Goal: Check status: Check status

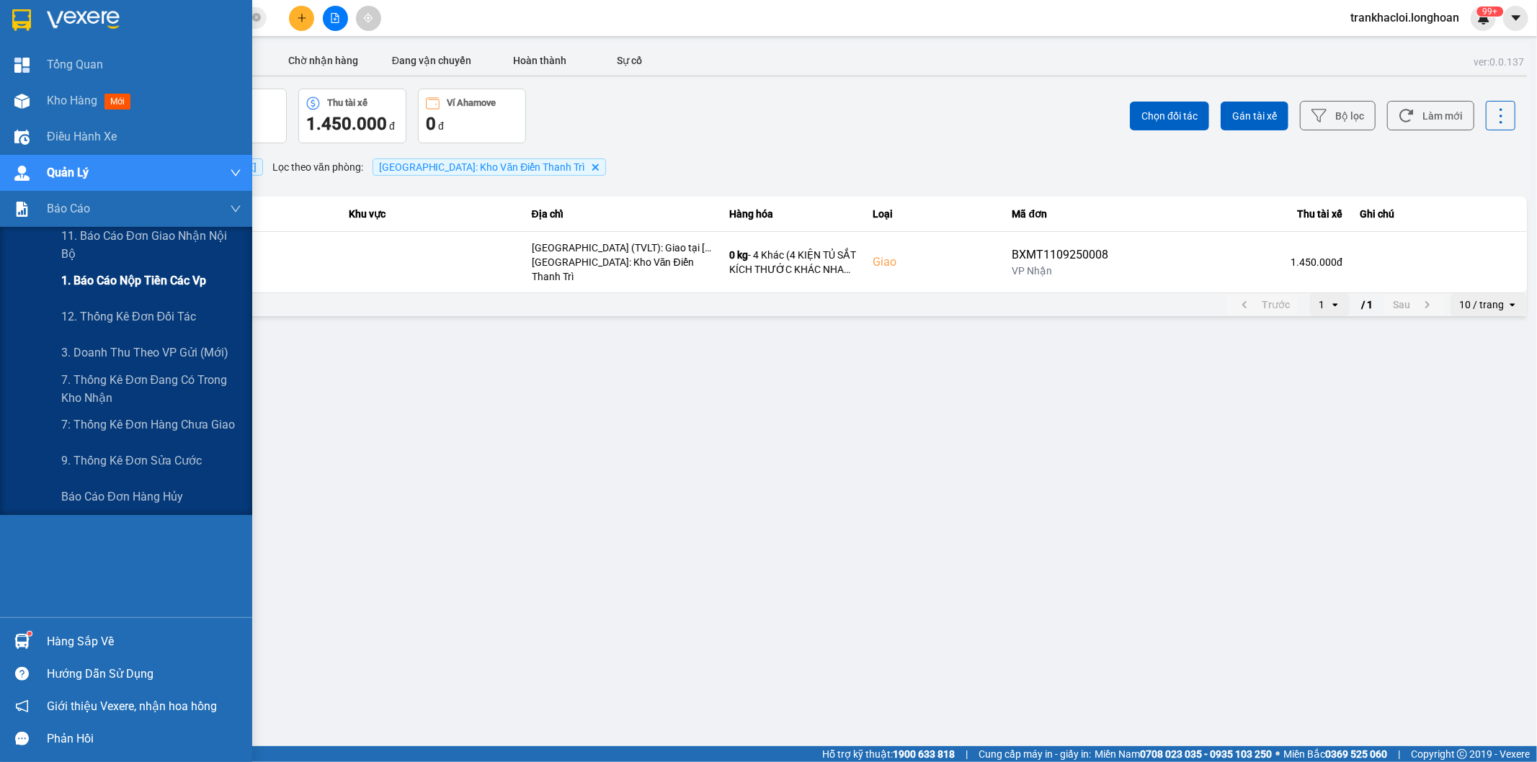
click at [141, 276] on span "1. Báo cáo nộp tiền các vp" at bounding box center [133, 281] width 145 height 18
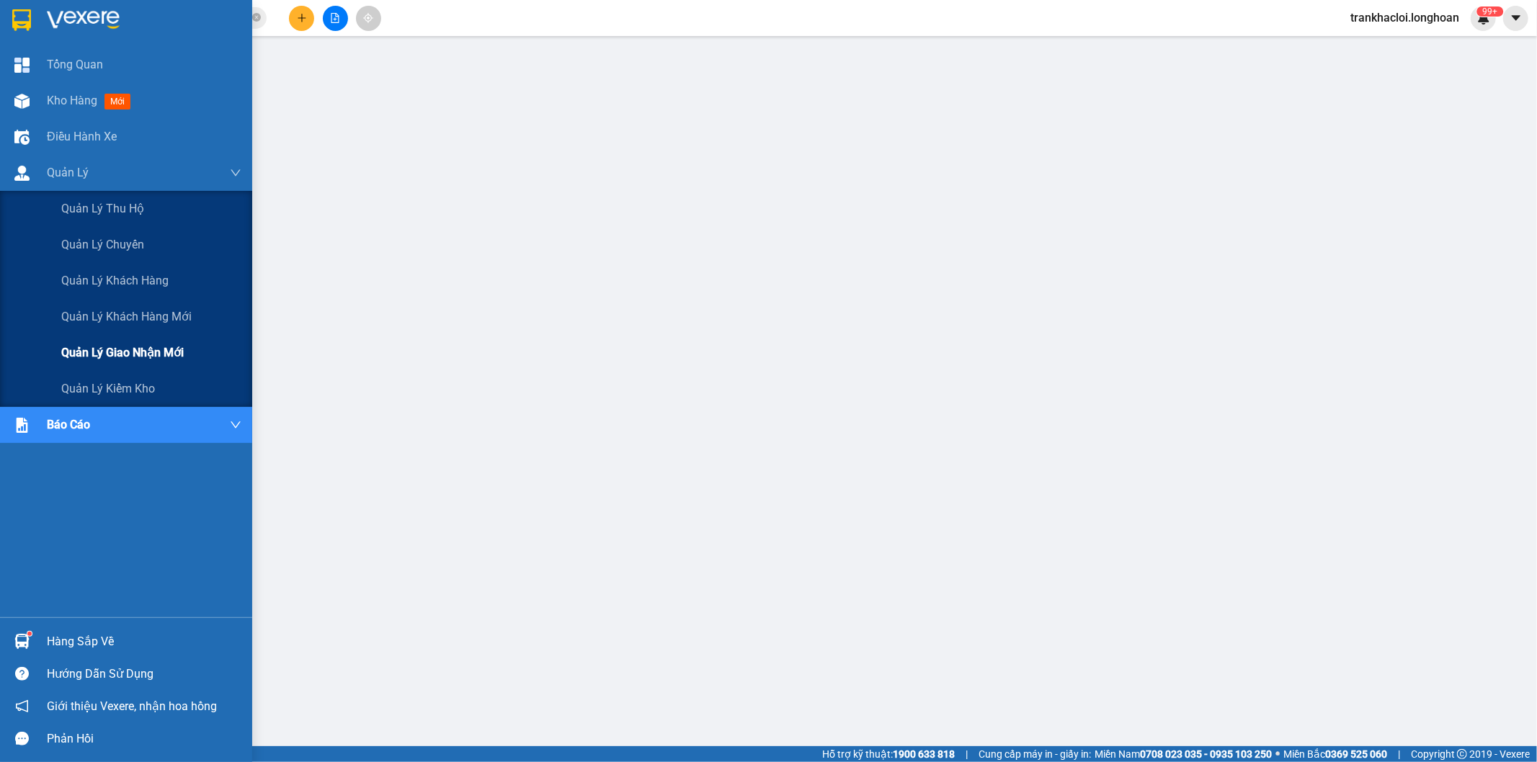
drag, startPoint x: 153, startPoint y: 349, endPoint x: 250, endPoint y: 344, distance: 97.4
click at [153, 349] on span "Quản lý giao nhận mới" at bounding box center [122, 353] width 122 height 18
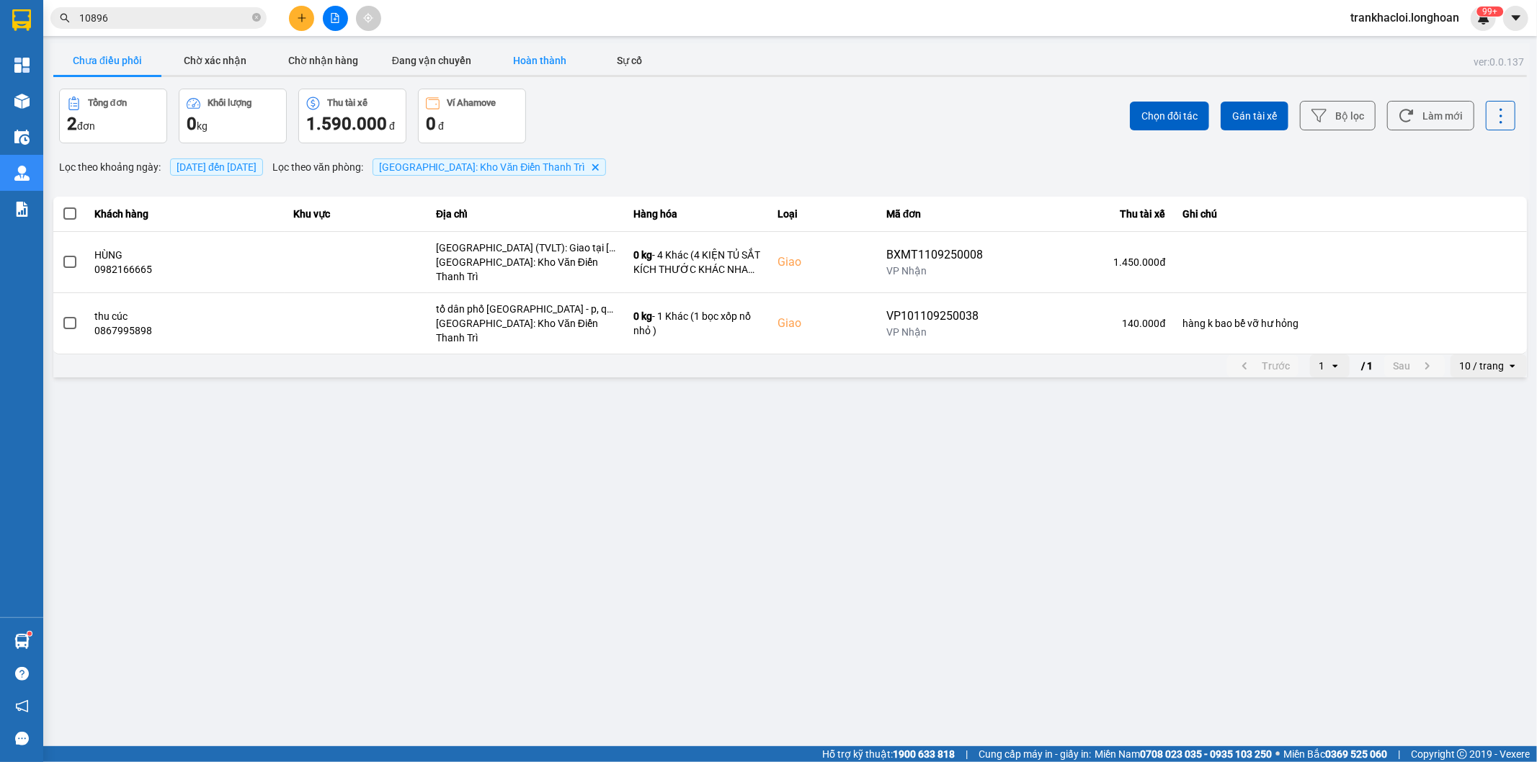
click at [534, 50] on button "Hoàn thành" at bounding box center [540, 60] width 108 height 29
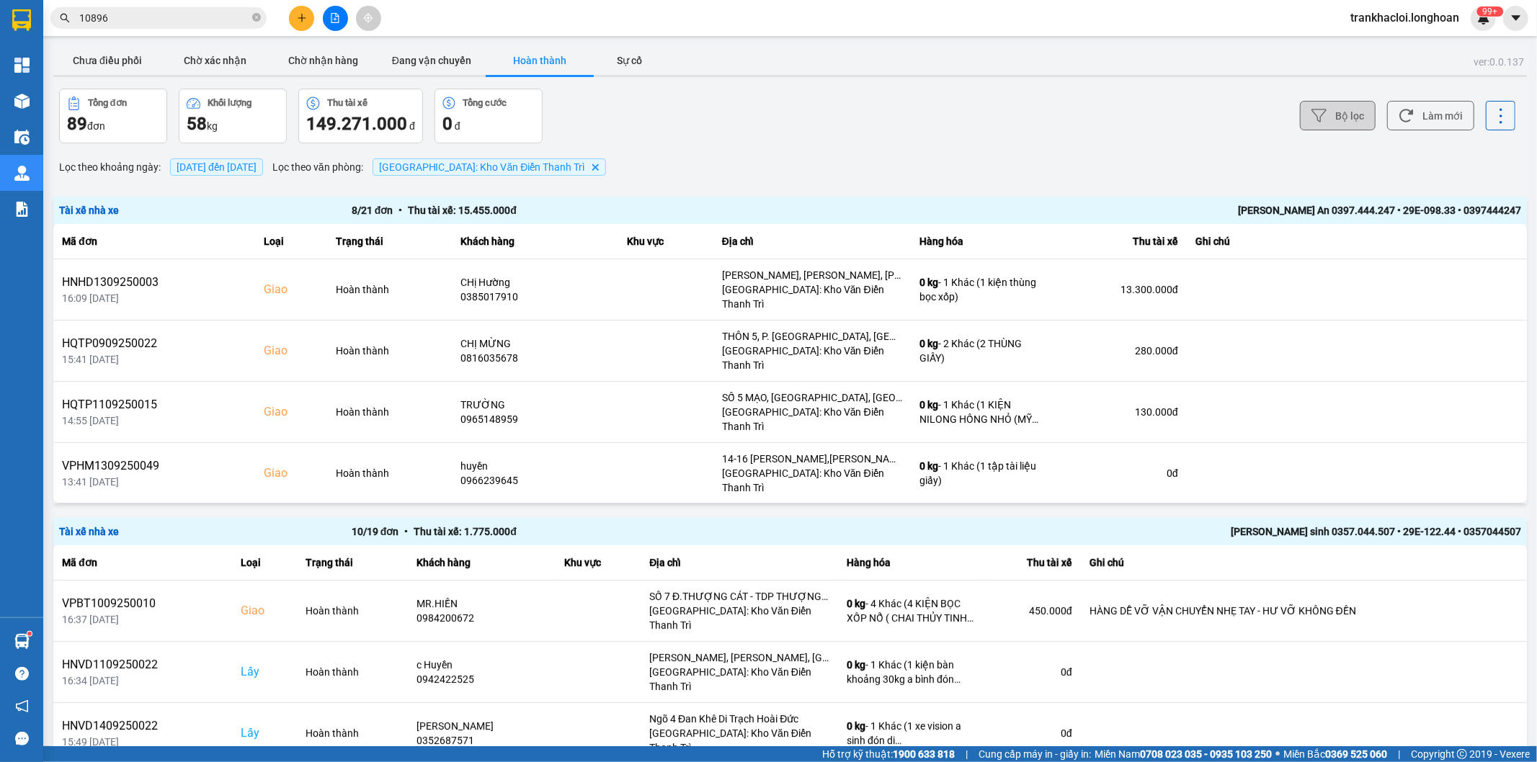
click at [1353, 112] on button "Bộ lọc" at bounding box center [1338, 116] width 76 height 30
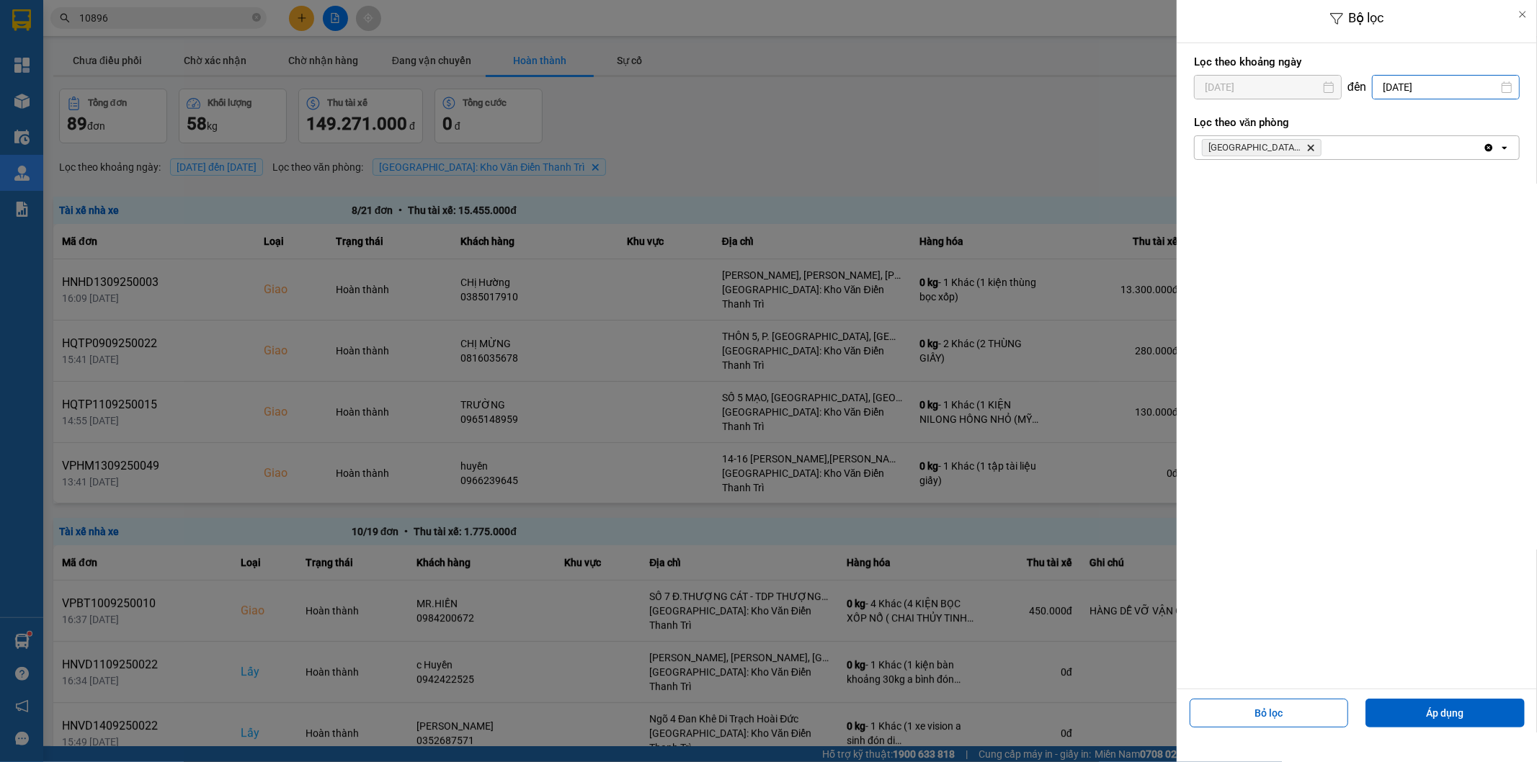
click at [1414, 81] on input "[DATE]" at bounding box center [1446, 87] width 146 height 23
click at [1213, 197] on div "Lọc theo khoảng [DATE] Press the down arrow key to interact with the calendar a…" at bounding box center [1357, 366] width 360 height 646
click at [1469, 710] on button "Áp dụng" at bounding box center [1444, 713] width 159 height 29
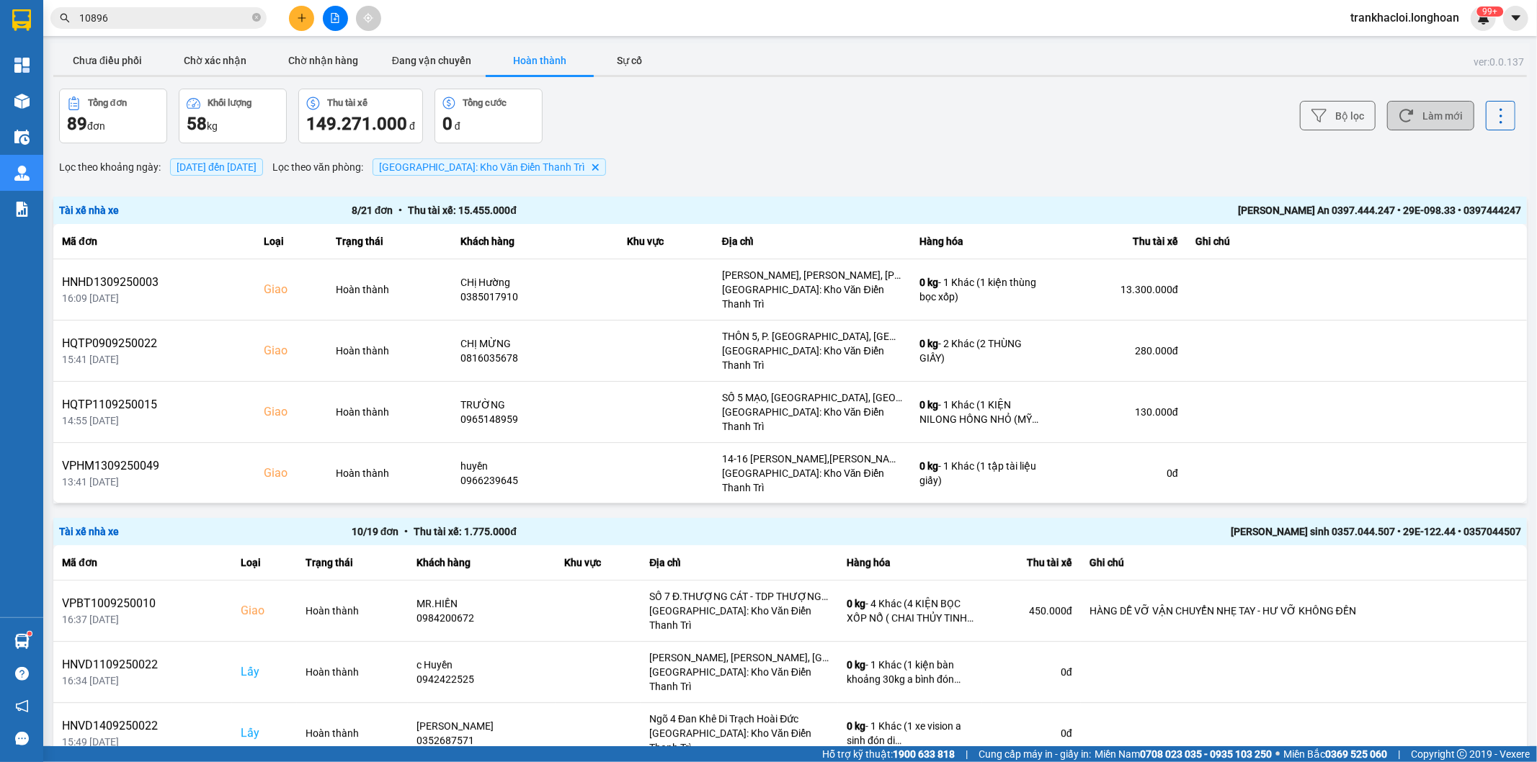
click at [1447, 114] on button "Làm mới" at bounding box center [1430, 116] width 87 height 30
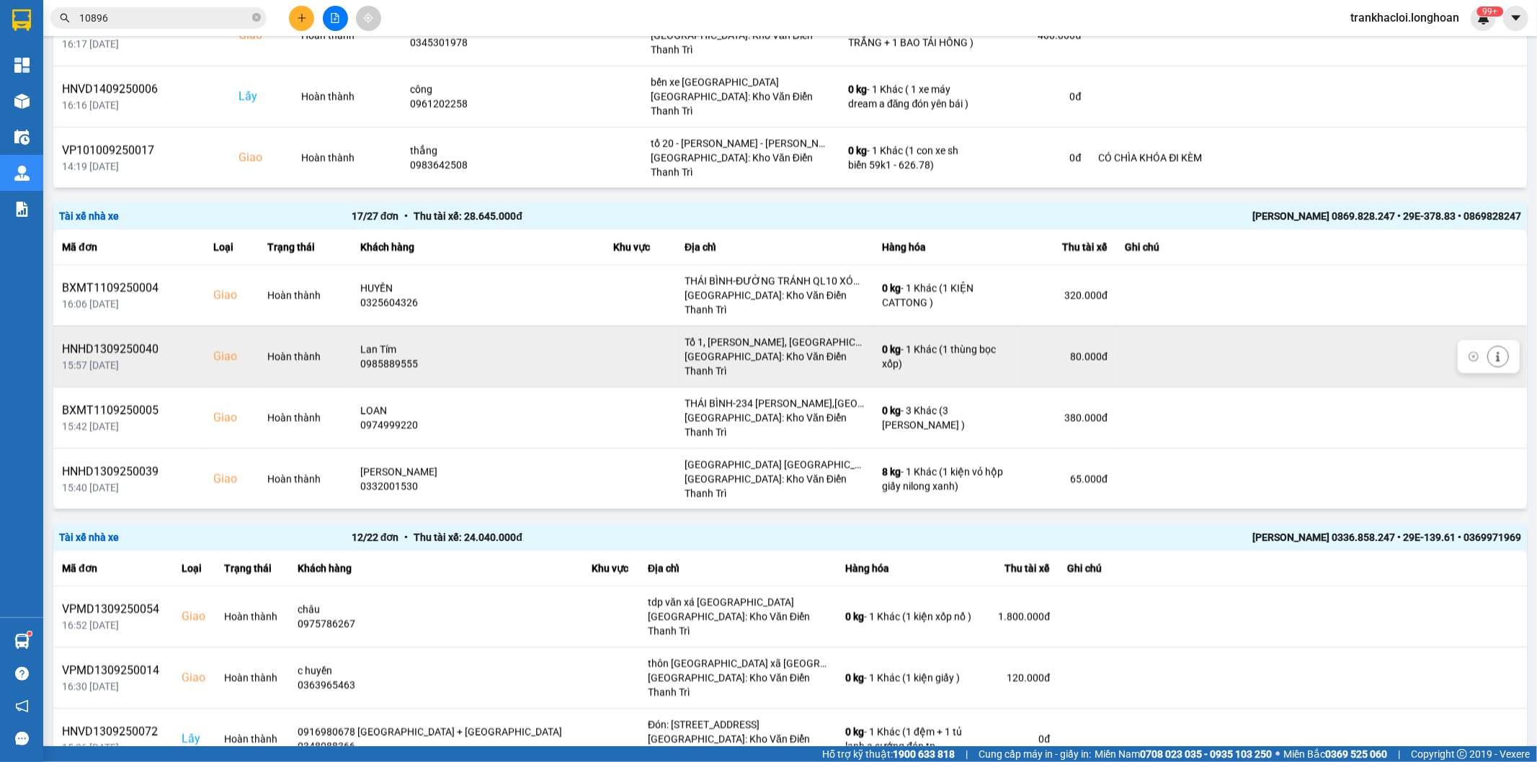
scroll to position [1467, 0]
